Goal: Obtain resource: Obtain resource

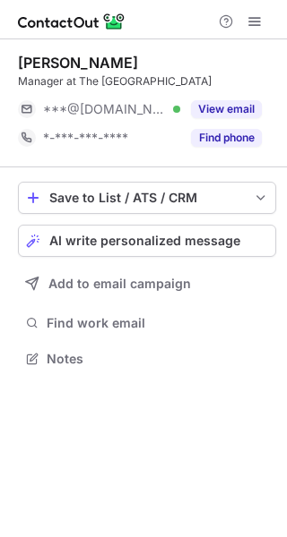
scroll to position [347, 287]
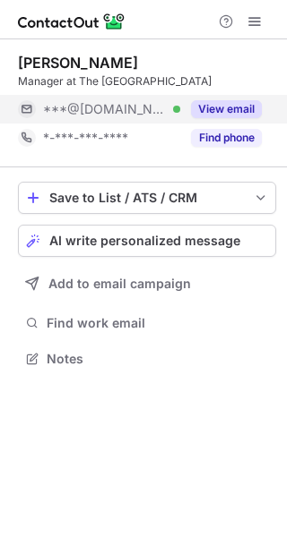
click at [242, 96] on div "View email" at bounding box center [220, 109] width 81 height 29
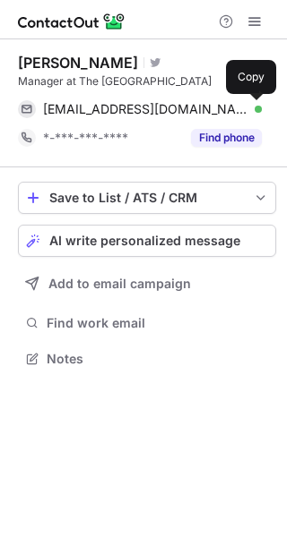
click at [251, 106] on span at bounding box center [252, 109] width 14 height 14
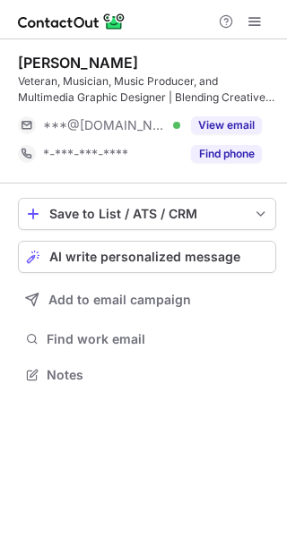
scroll to position [363, 287]
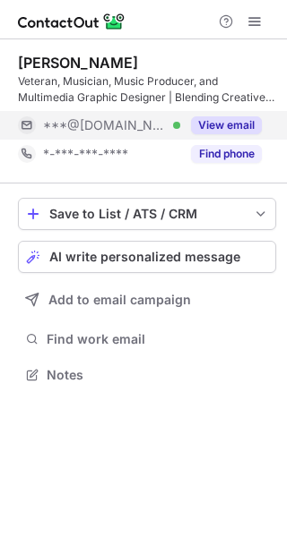
click at [236, 121] on button "View email" at bounding box center [226, 125] width 71 height 18
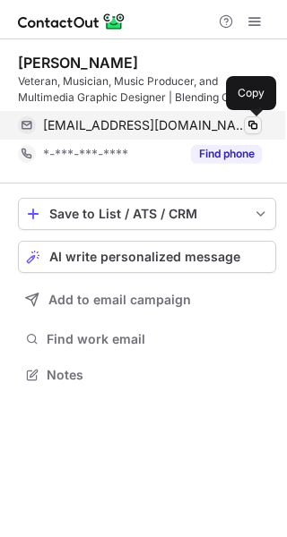
click at [248, 121] on span at bounding box center [252, 125] width 14 height 14
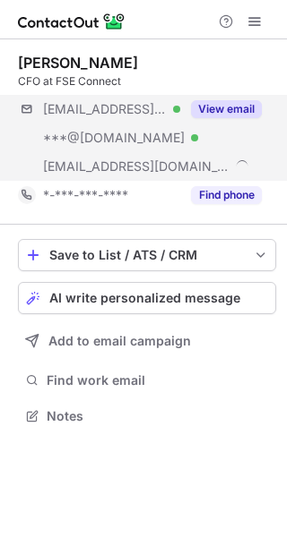
scroll to position [404, 287]
click at [231, 109] on button "View email" at bounding box center [226, 109] width 71 height 18
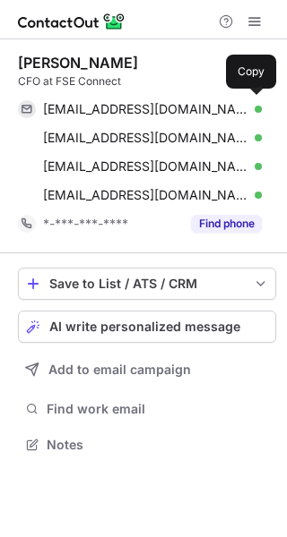
scroll to position [433, 287]
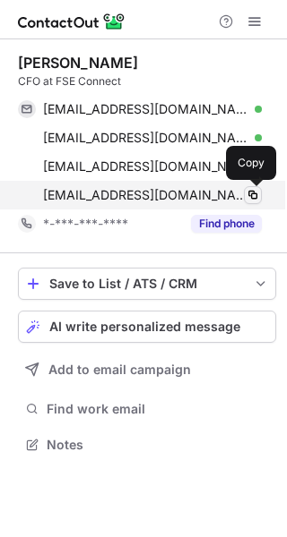
click at [248, 193] on span at bounding box center [252, 195] width 14 height 14
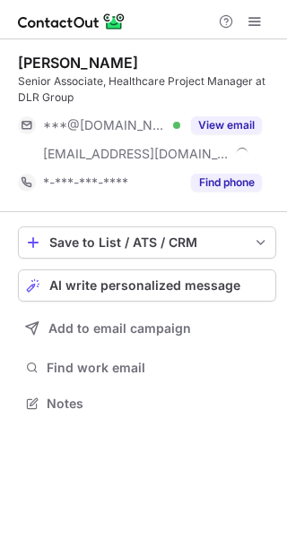
scroll to position [391, 287]
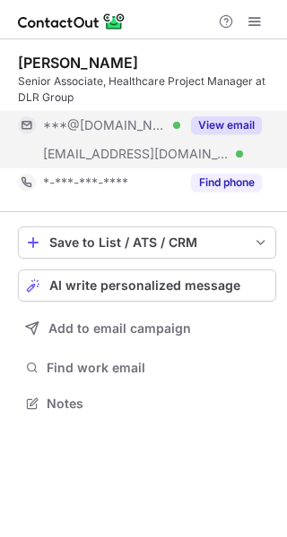
click at [243, 122] on button "View email" at bounding box center [226, 125] width 71 height 18
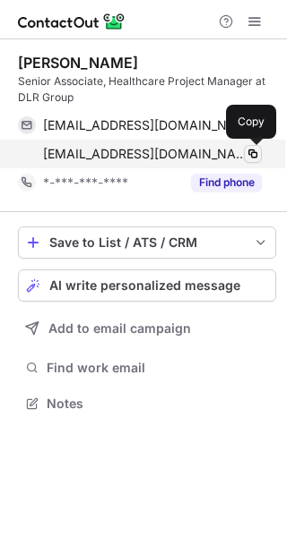
click at [251, 153] on span at bounding box center [252, 154] width 14 height 14
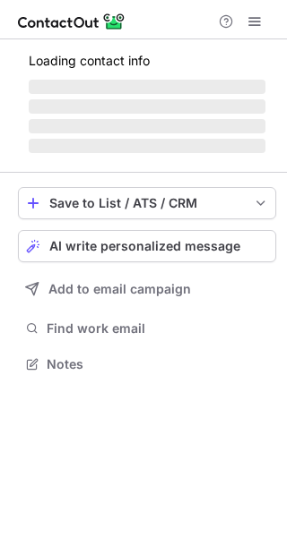
scroll to position [375, 287]
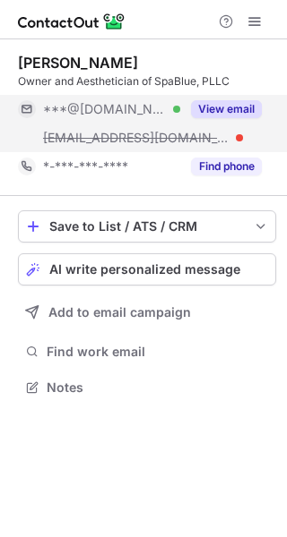
click at [238, 104] on button "View email" at bounding box center [226, 109] width 71 height 18
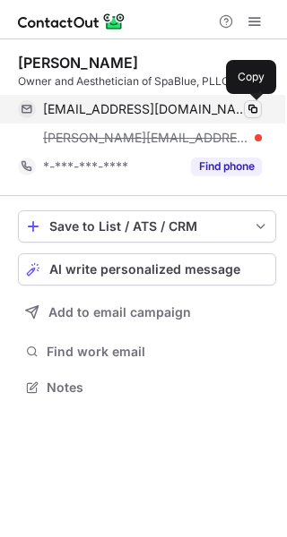
click at [253, 107] on span at bounding box center [252, 109] width 14 height 14
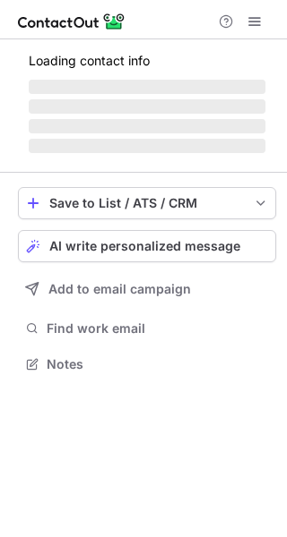
scroll to position [363, 287]
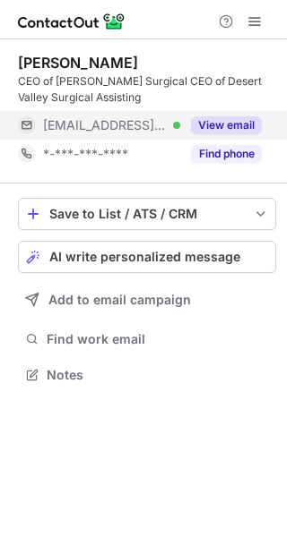
click at [215, 126] on button "View email" at bounding box center [226, 125] width 71 height 18
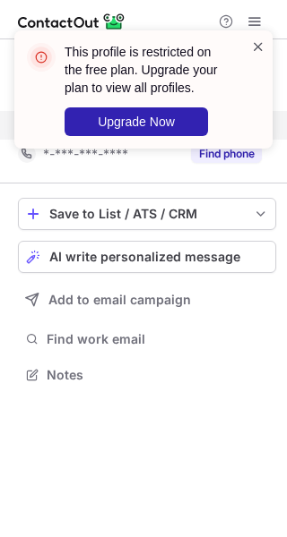
click at [262, 47] on span at bounding box center [258, 47] width 14 height 18
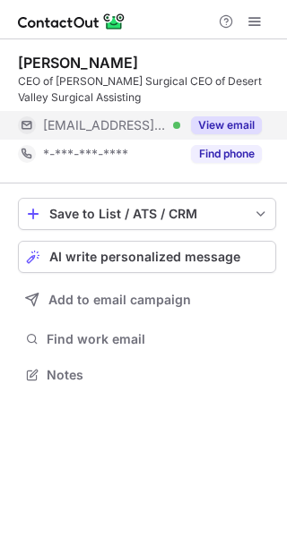
click at [238, 123] on div "This profile is restricted on the free plan. Upgrade your plan to view all prof…" at bounding box center [143, 268] width 287 height 537
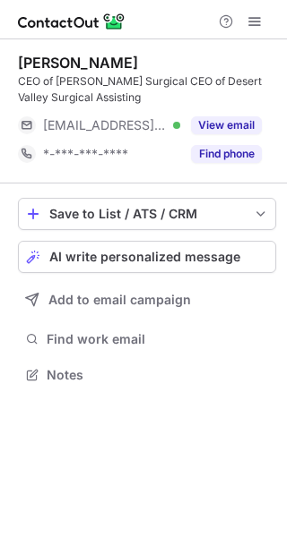
scroll to position [363, 287]
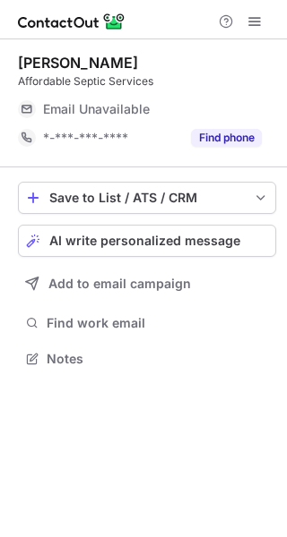
scroll to position [347, 287]
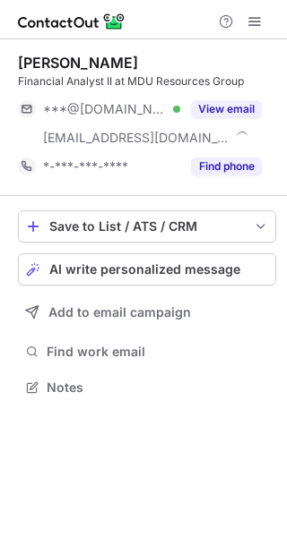
scroll to position [375, 287]
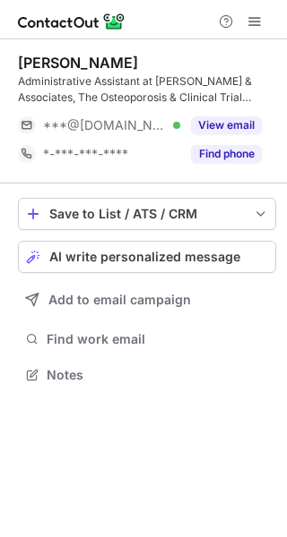
scroll to position [363, 287]
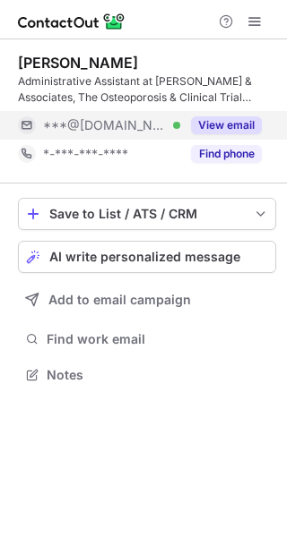
click at [226, 128] on button "View email" at bounding box center [226, 125] width 71 height 18
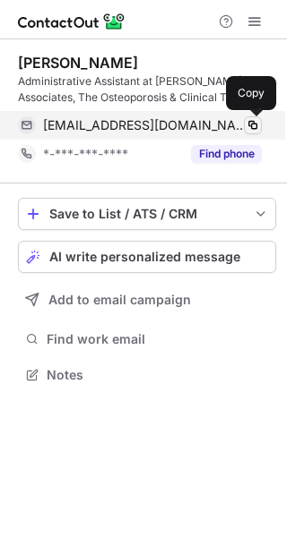
click at [256, 125] on span at bounding box center [252, 125] width 14 height 14
